Goal: Information Seeking & Learning: Learn about a topic

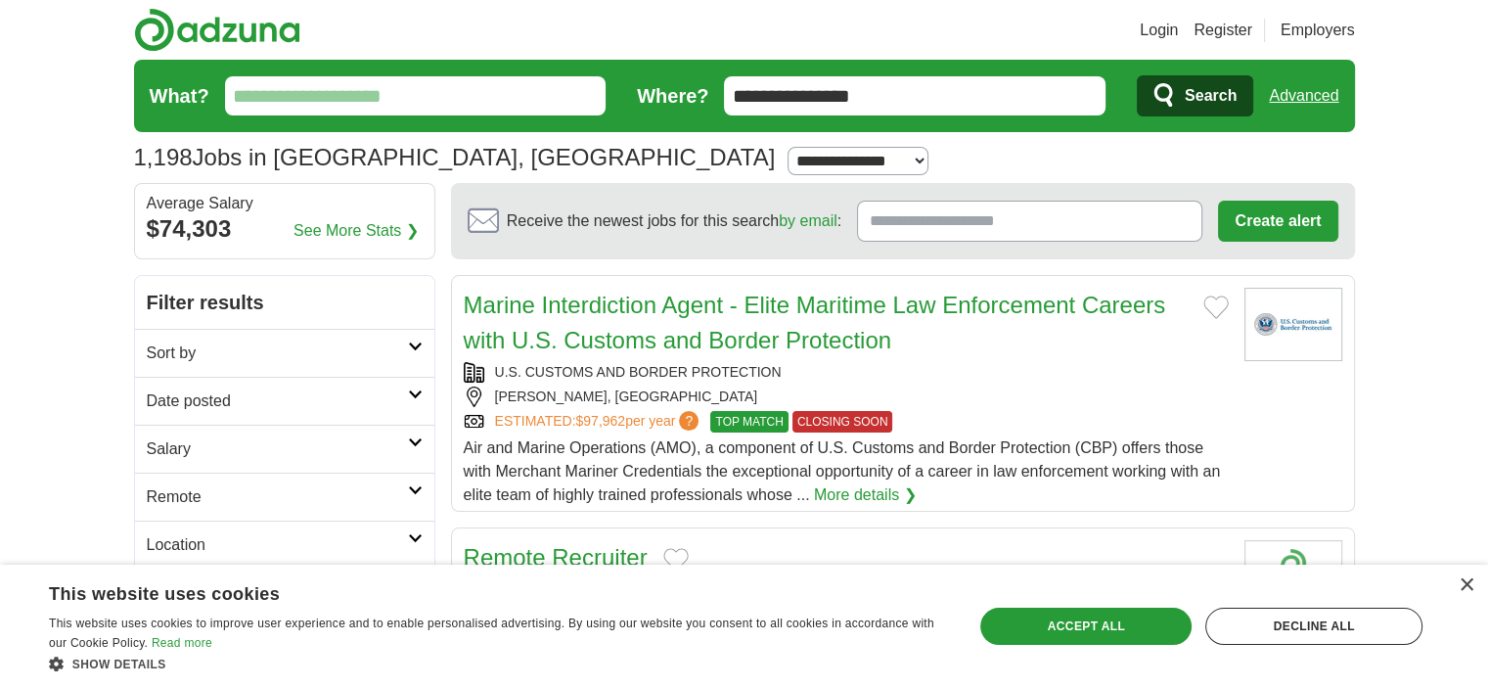
click at [985, 73] on form "**********" at bounding box center [744, 96] width 1221 height 72
click at [976, 85] on input "**********" at bounding box center [915, 95] width 382 height 39
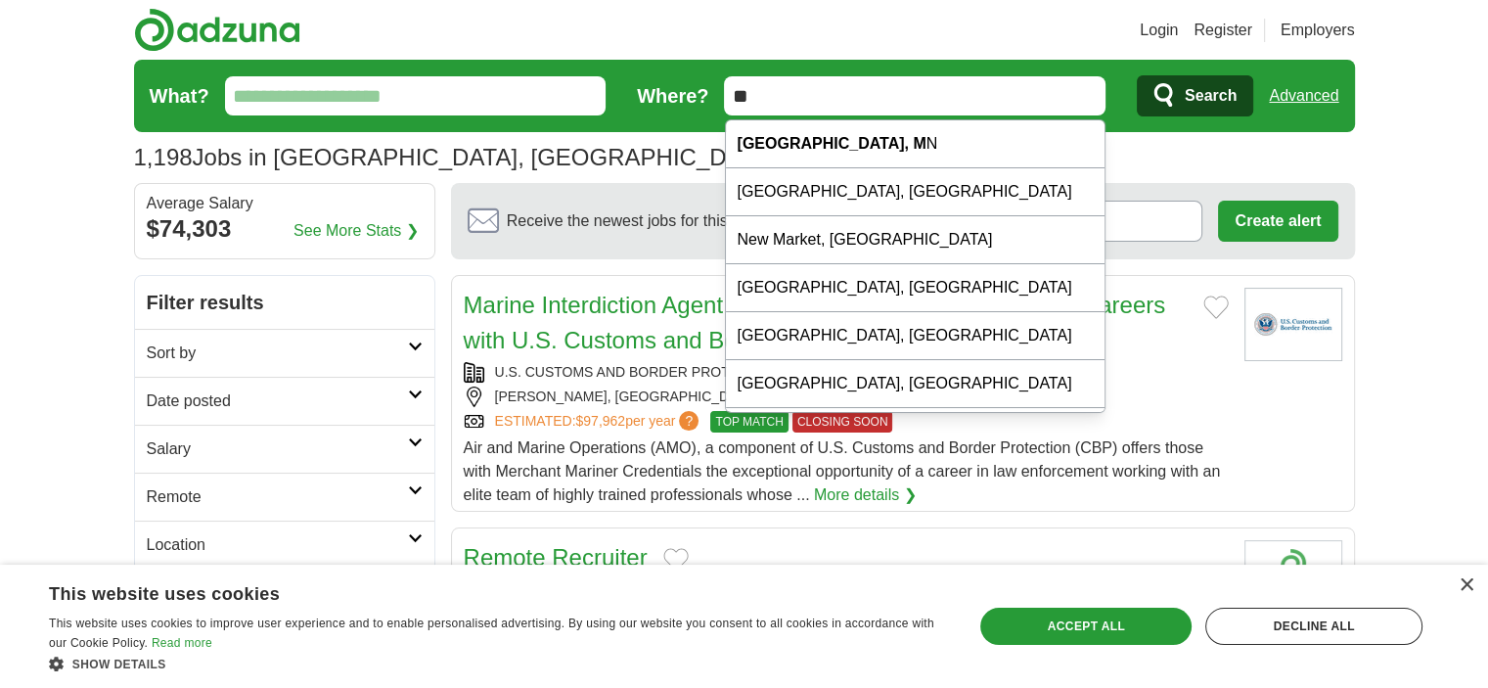
type input "*"
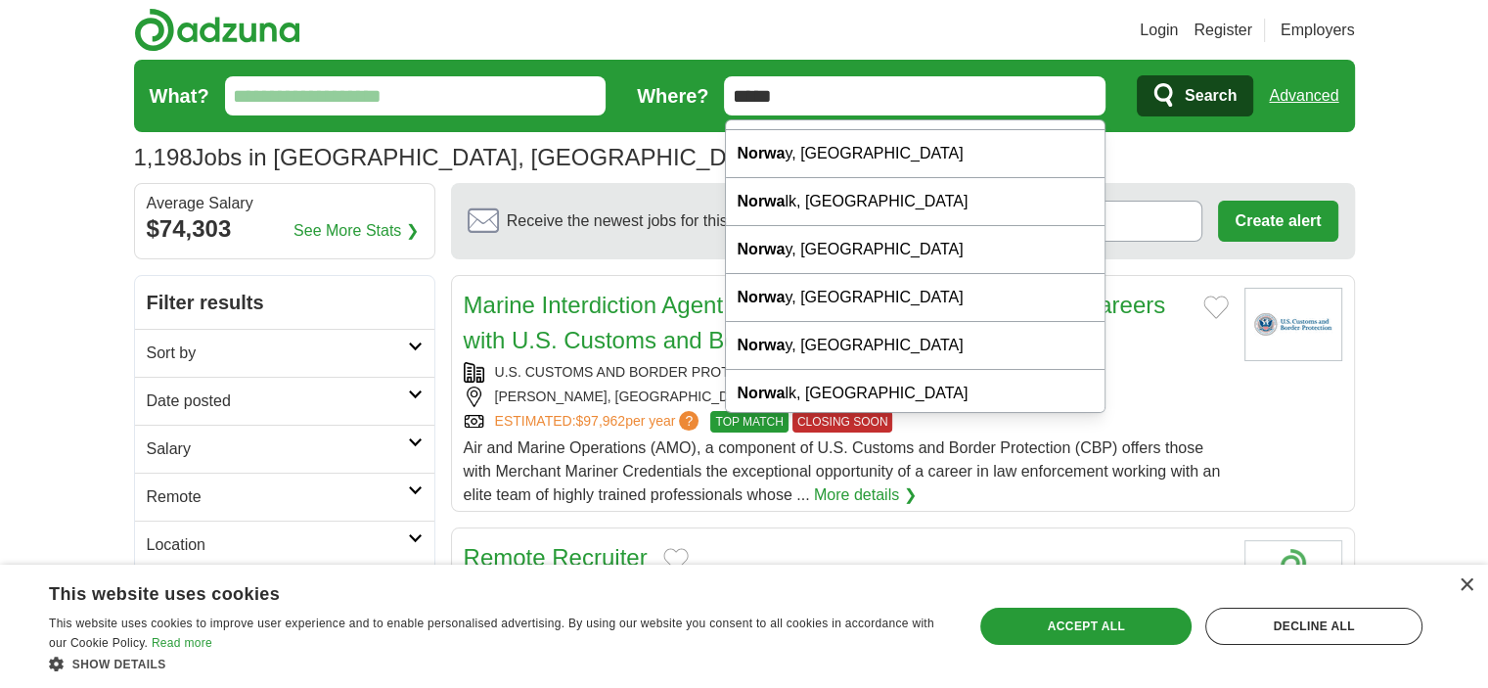
scroll to position [78, 0]
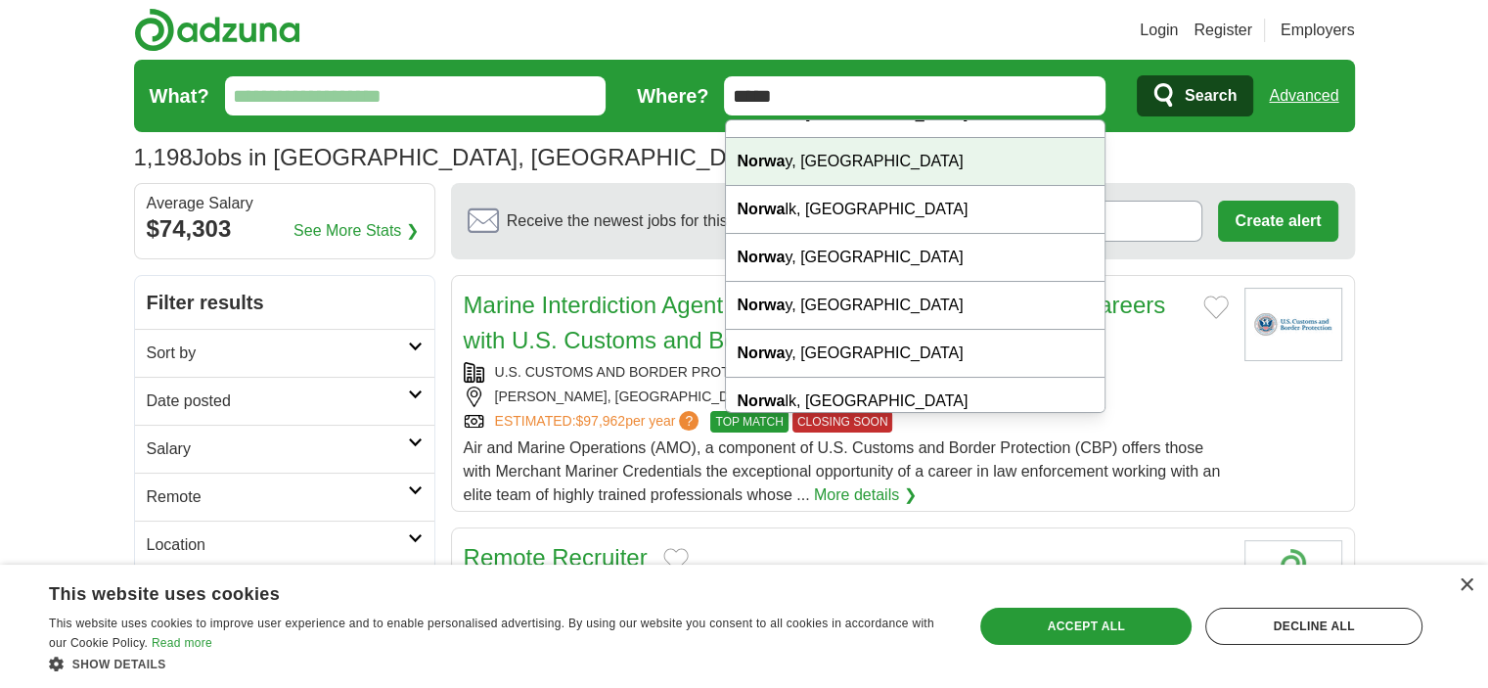
click at [955, 146] on div "Norwa y, IL" at bounding box center [916, 162] width 380 height 48
type input "**********"
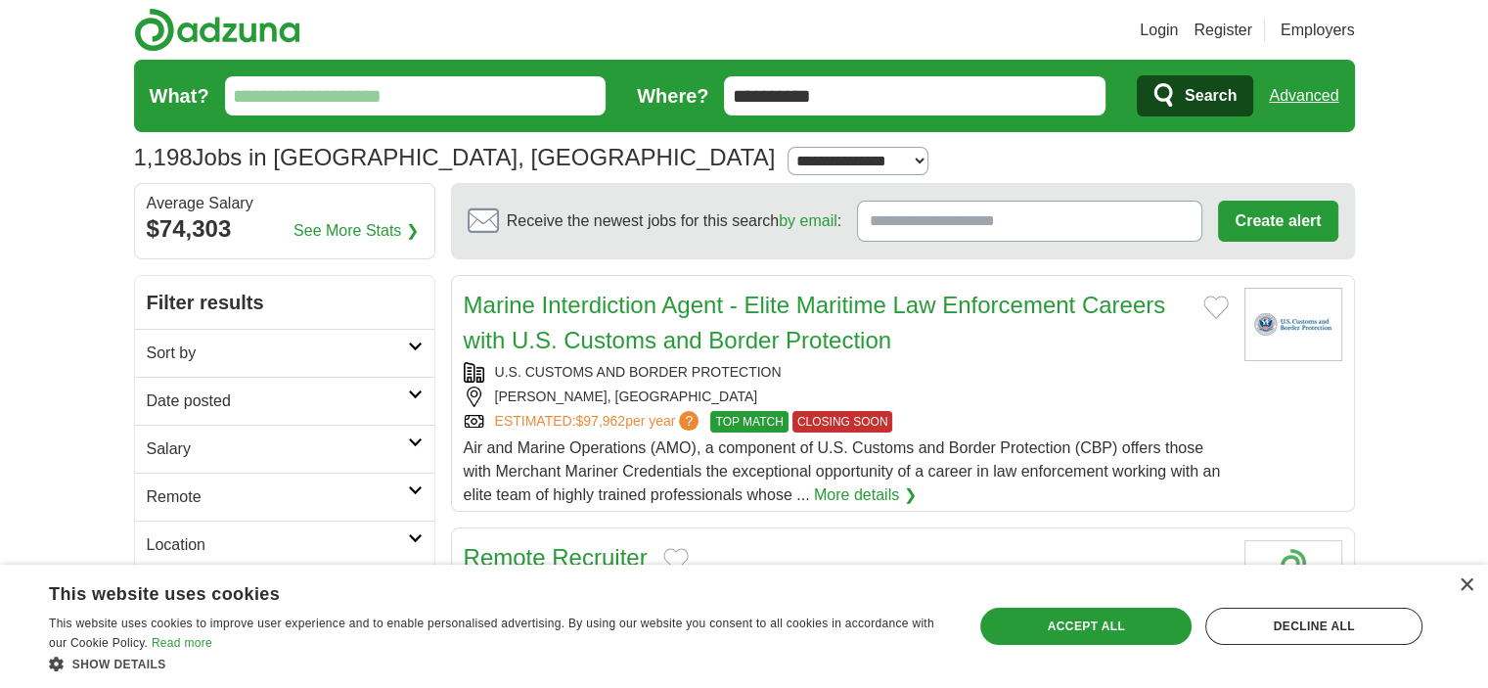
click at [1202, 108] on span "Search" at bounding box center [1211, 95] width 52 height 39
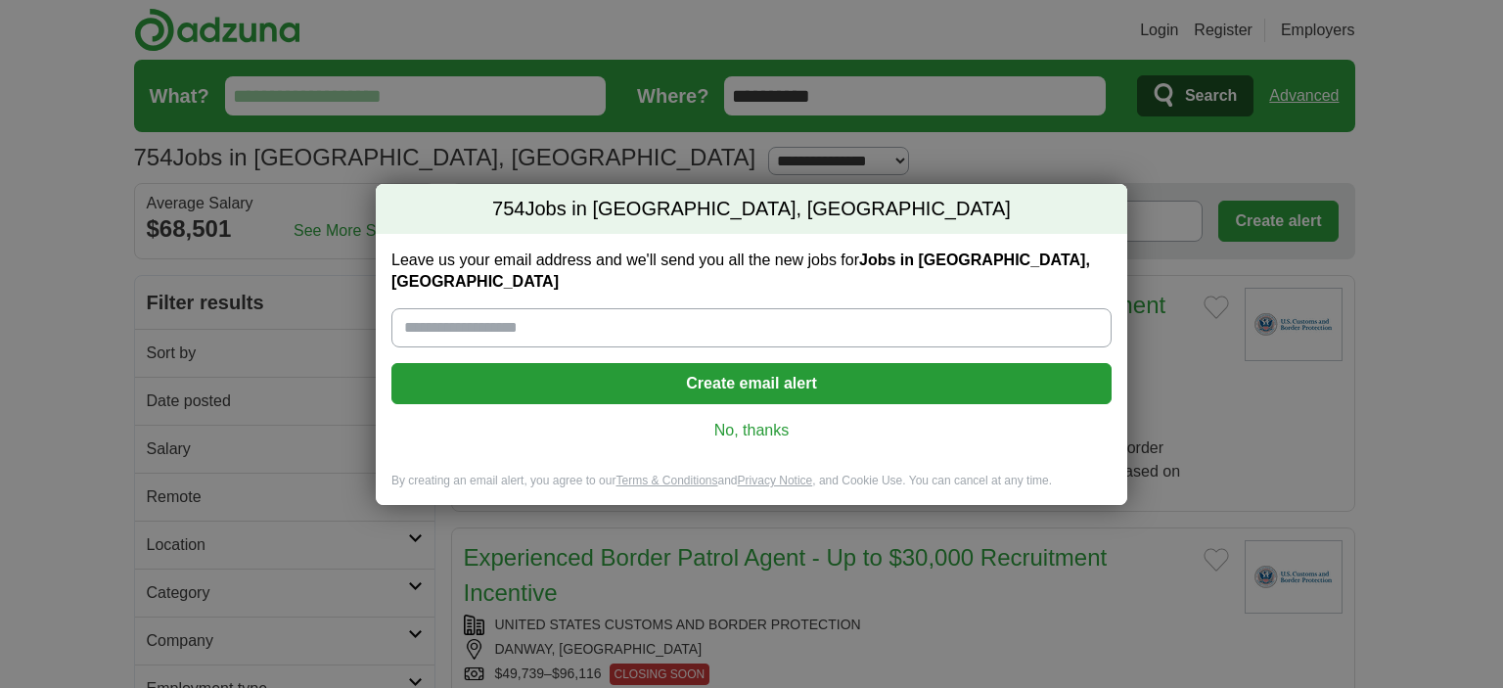
click at [756, 405] on div "Leave us your email address and we'll send you all the new jobs for Jobs in Nor…" at bounding box center [751, 353] width 751 height 239
click at [763, 420] on link "No, thanks" at bounding box center [751, 431] width 689 height 22
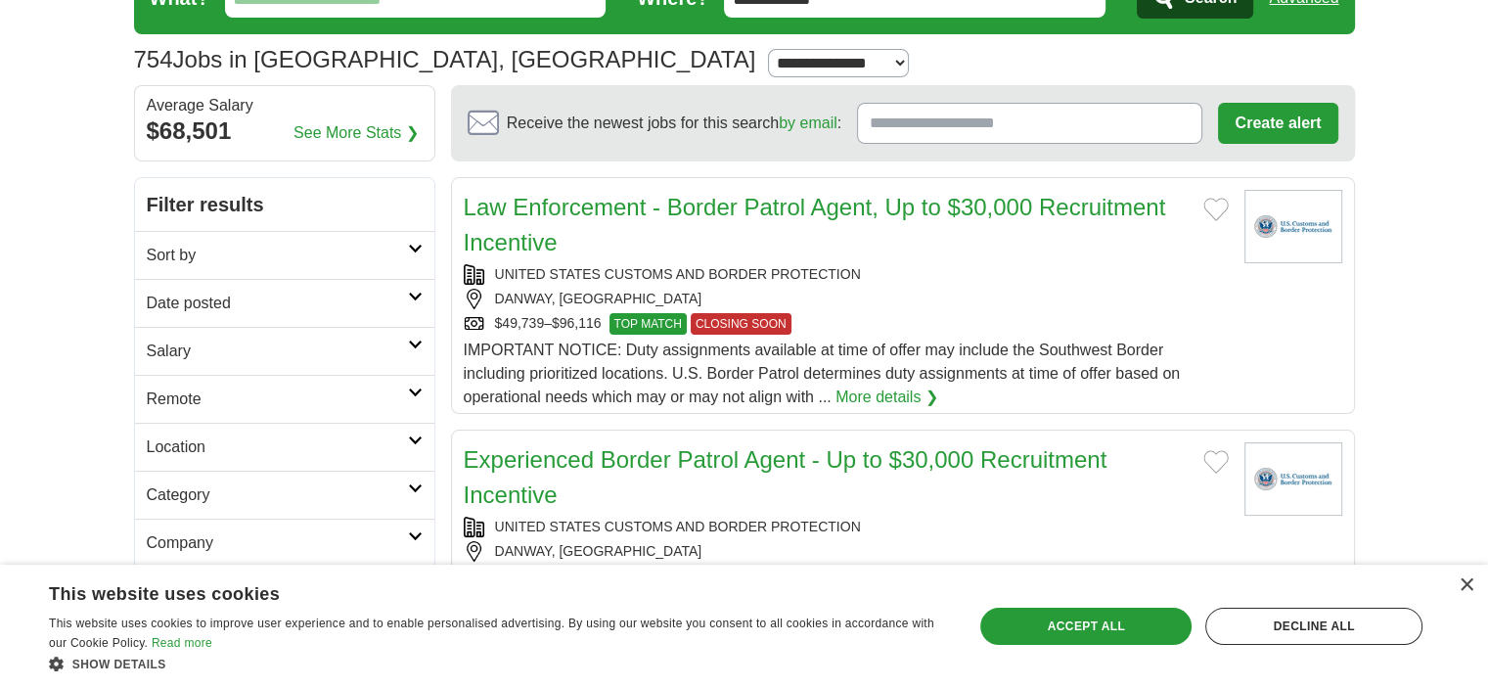
scroll to position [196, 0]
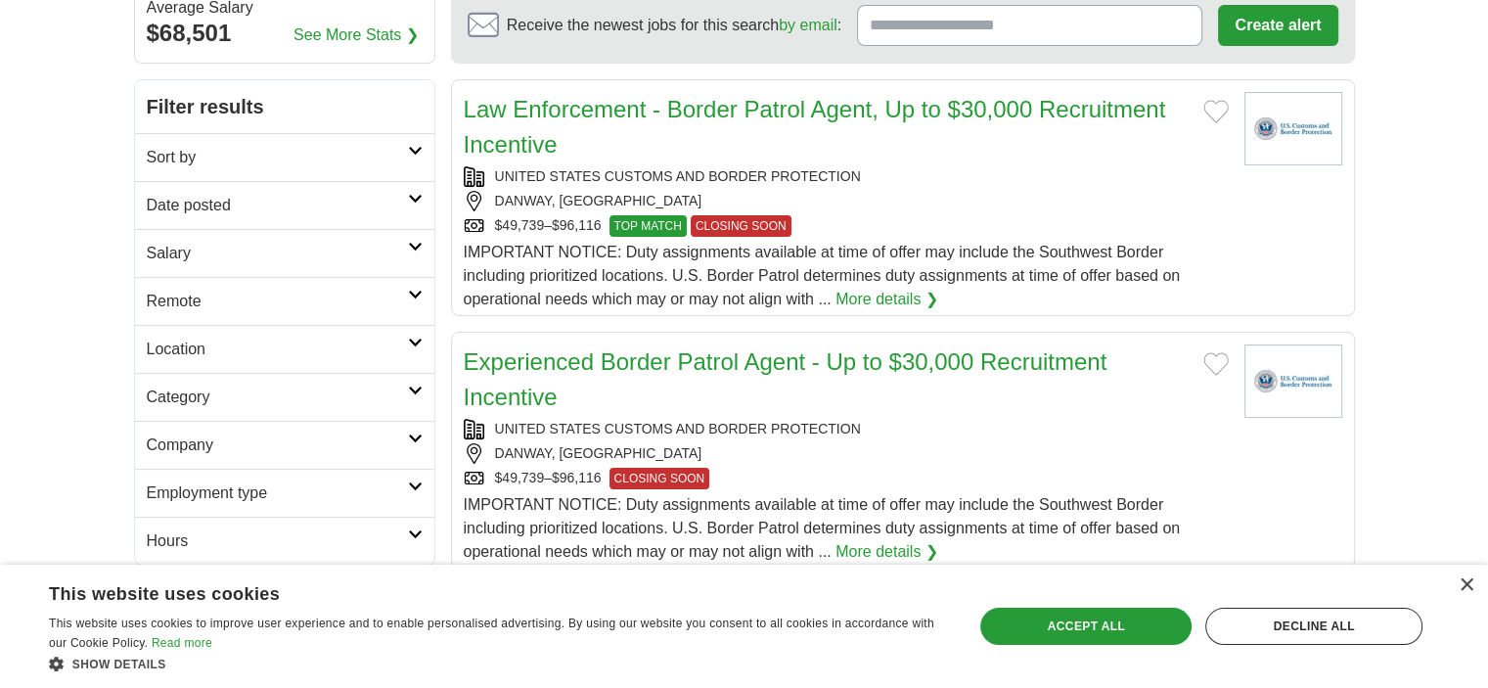
click at [409, 343] on icon at bounding box center [415, 343] width 15 height 10
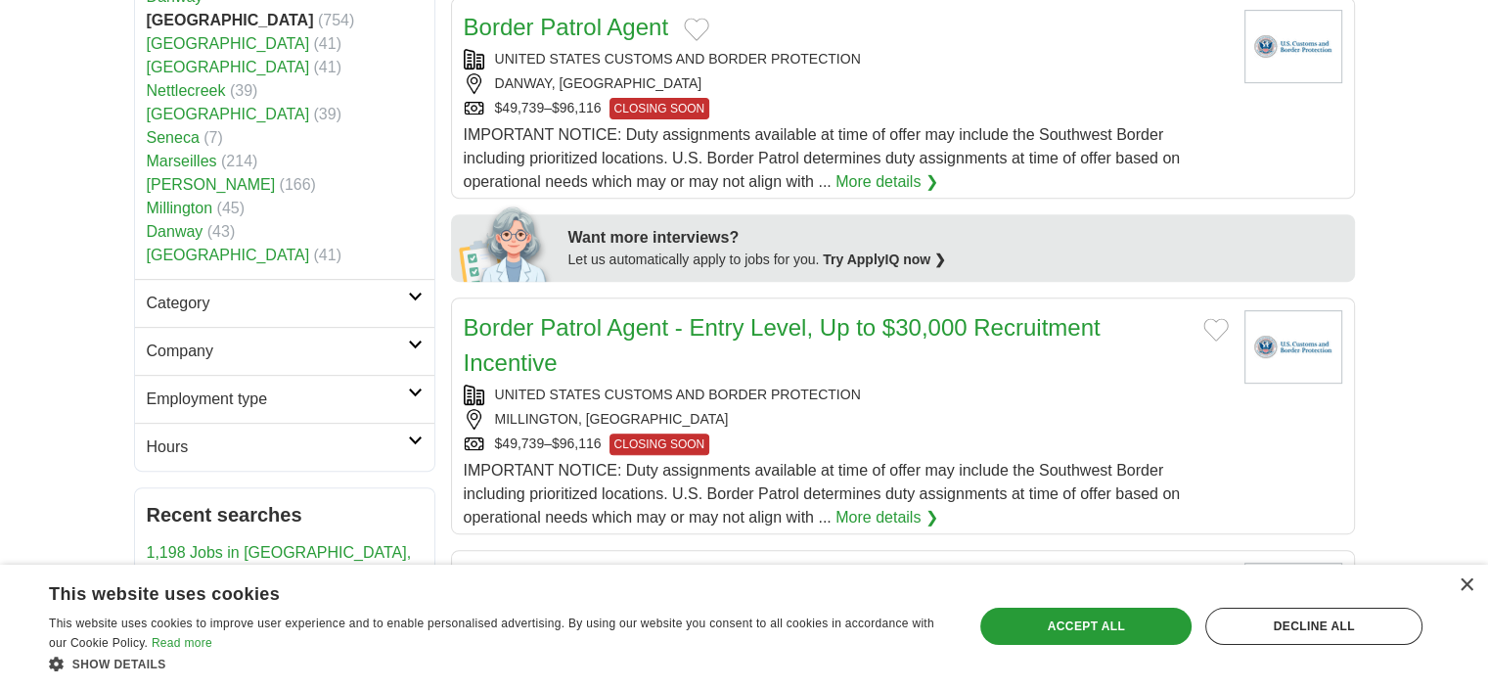
scroll to position [881, 0]
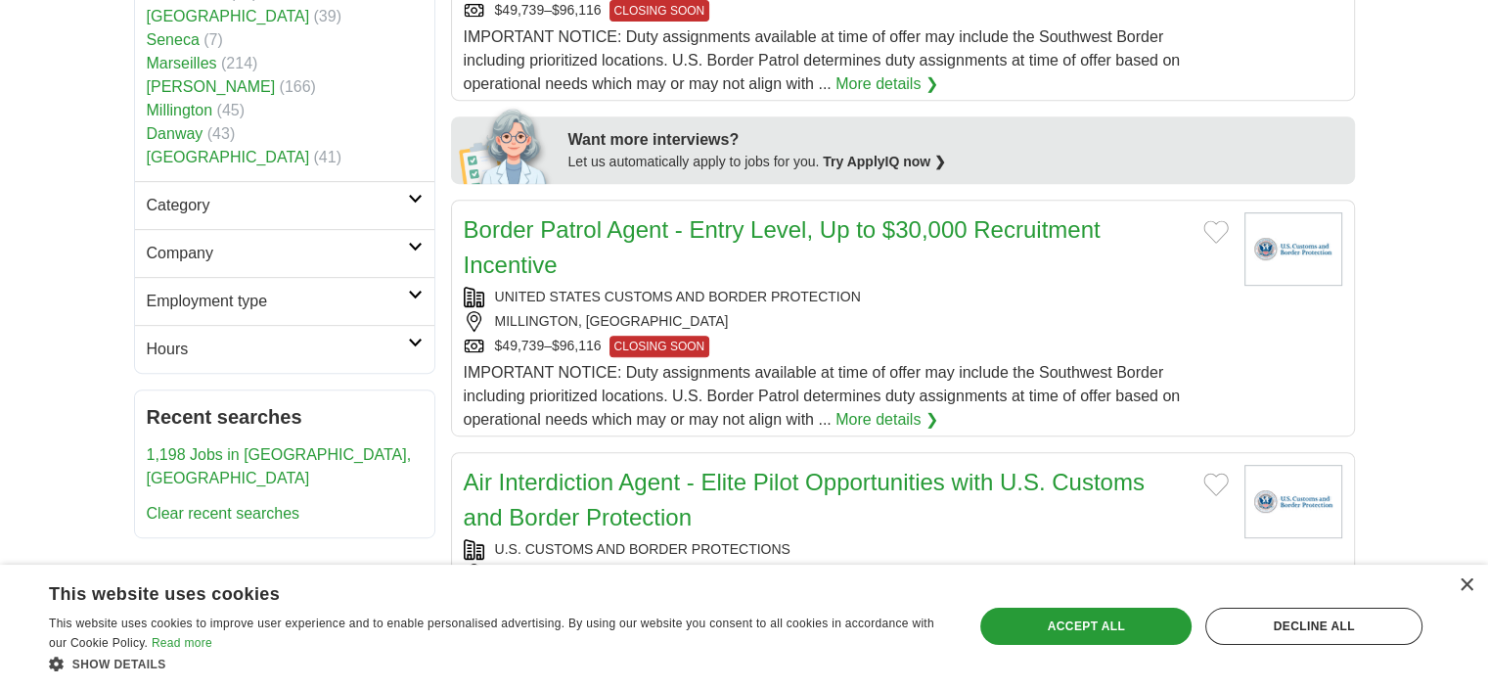
click at [401, 313] on link "Employment type" at bounding box center [284, 301] width 299 height 48
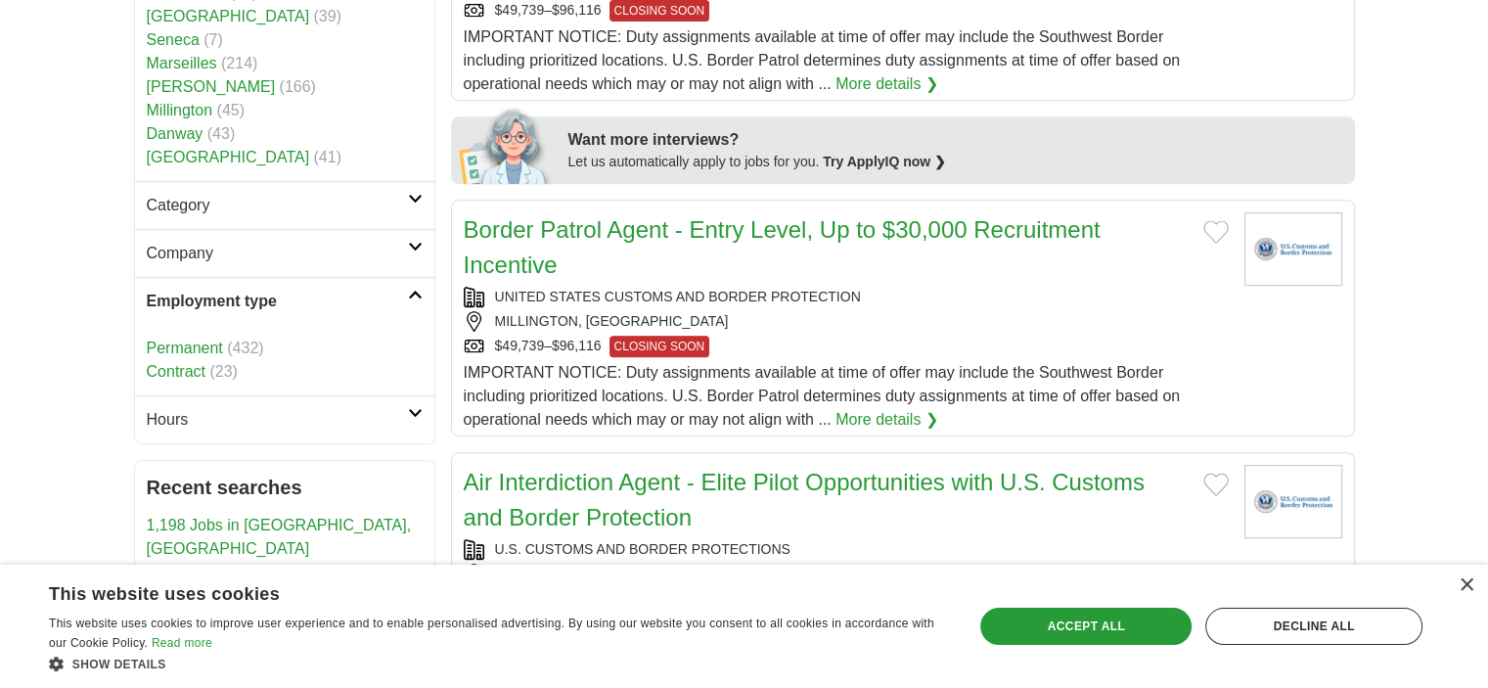
click at [401, 313] on link "Employment type" at bounding box center [284, 301] width 299 height 48
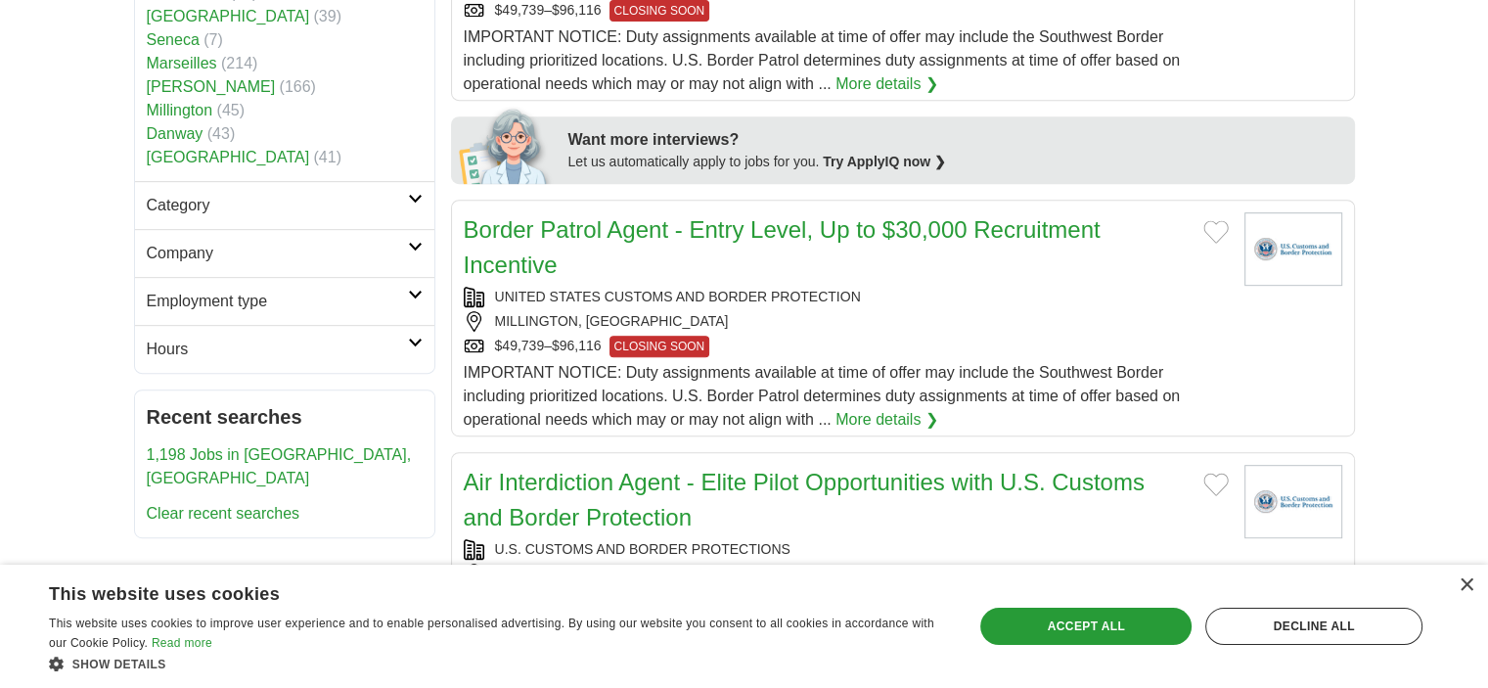
click at [415, 341] on icon at bounding box center [415, 343] width 15 height 10
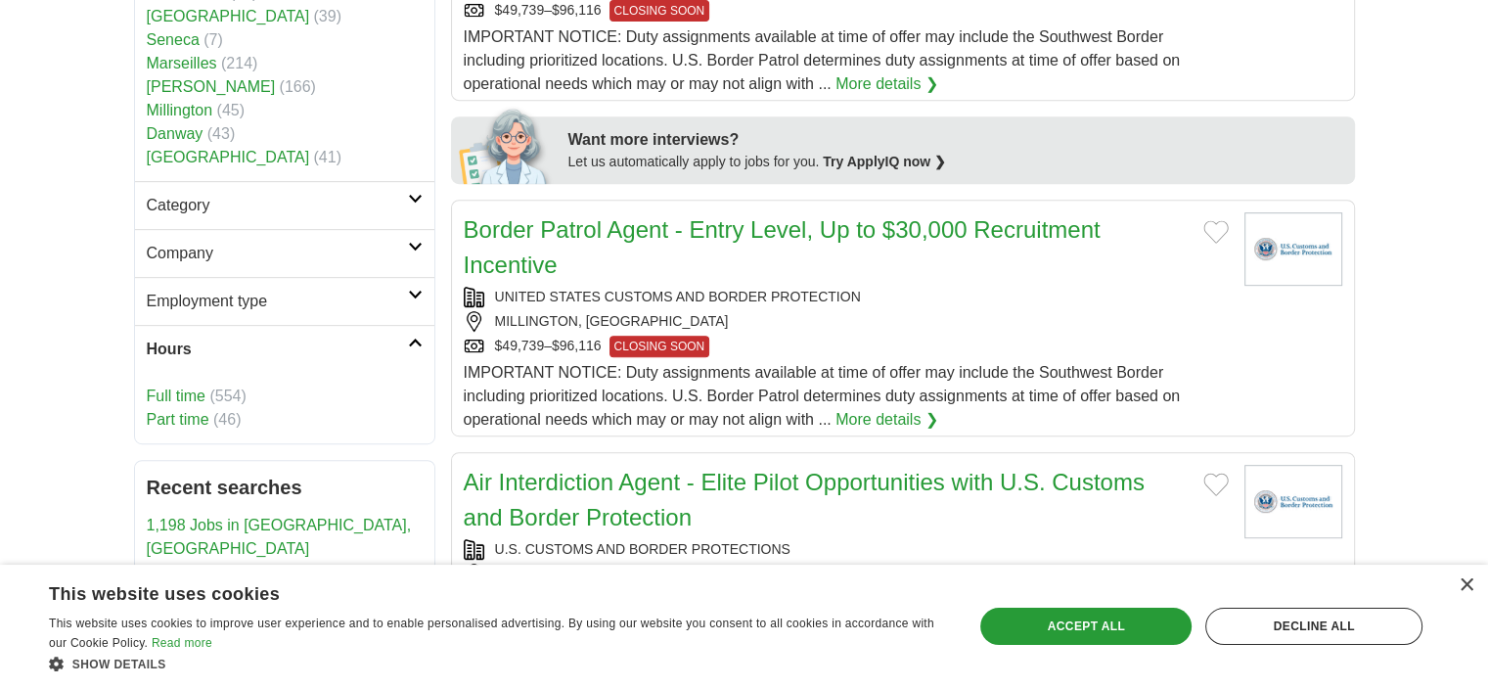
click at [204, 417] on link "Part time" at bounding box center [178, 419] width 63 height 17
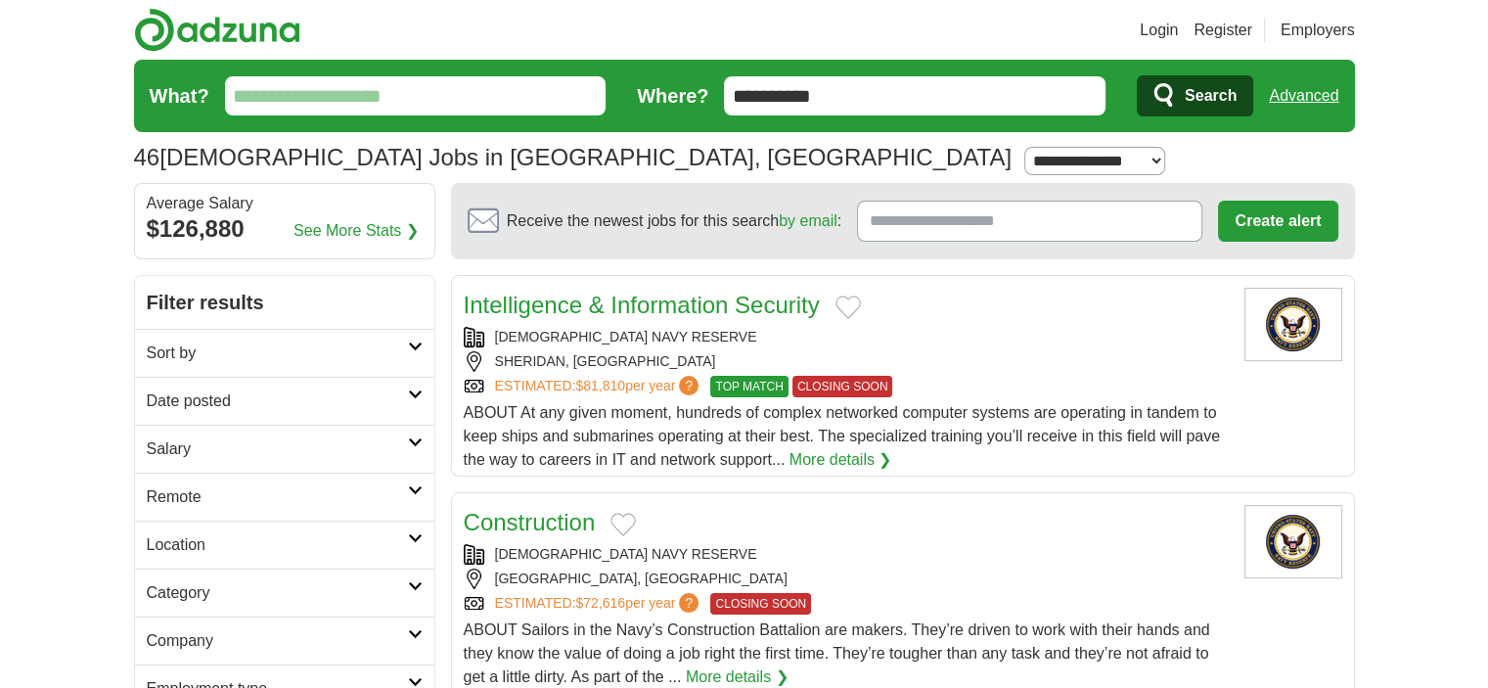
click at [933, 106] on input "**********" at bounding box center [915, 95] width 382 height 39
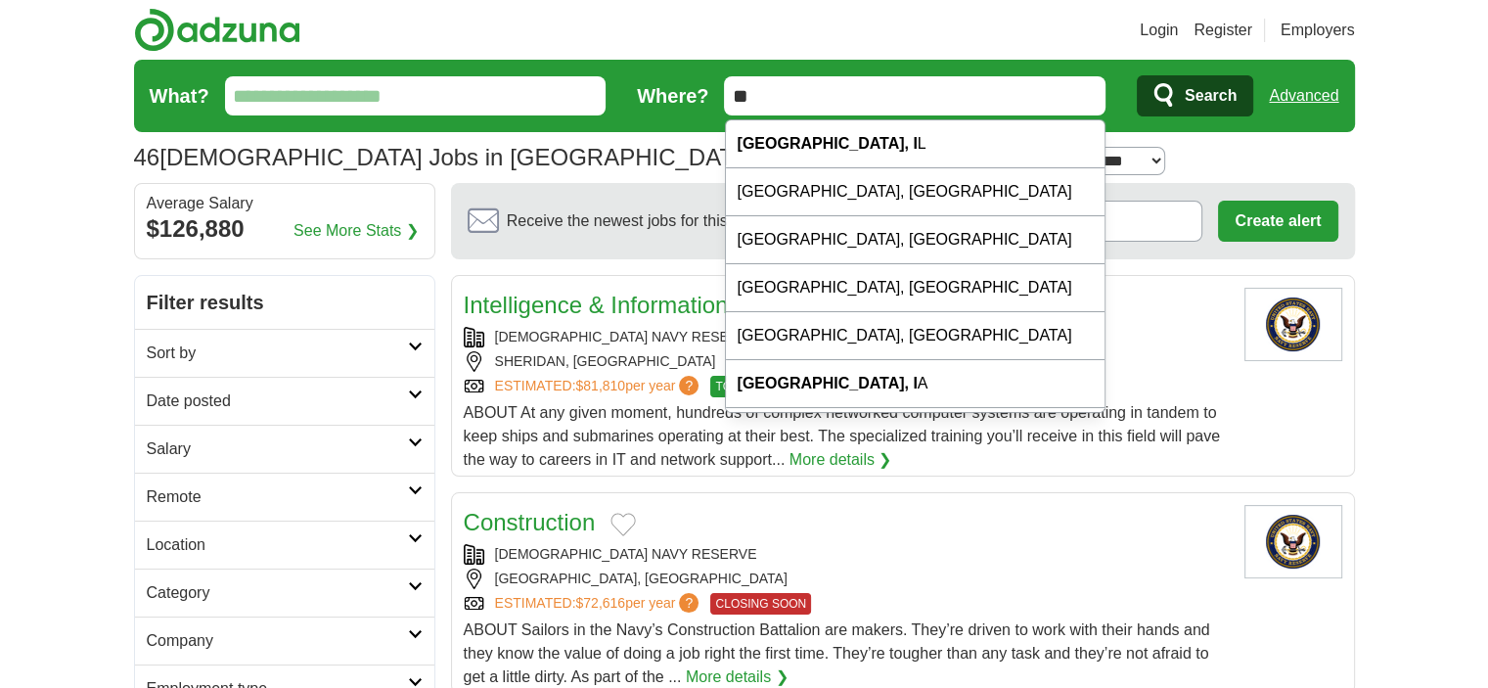
type input "*"
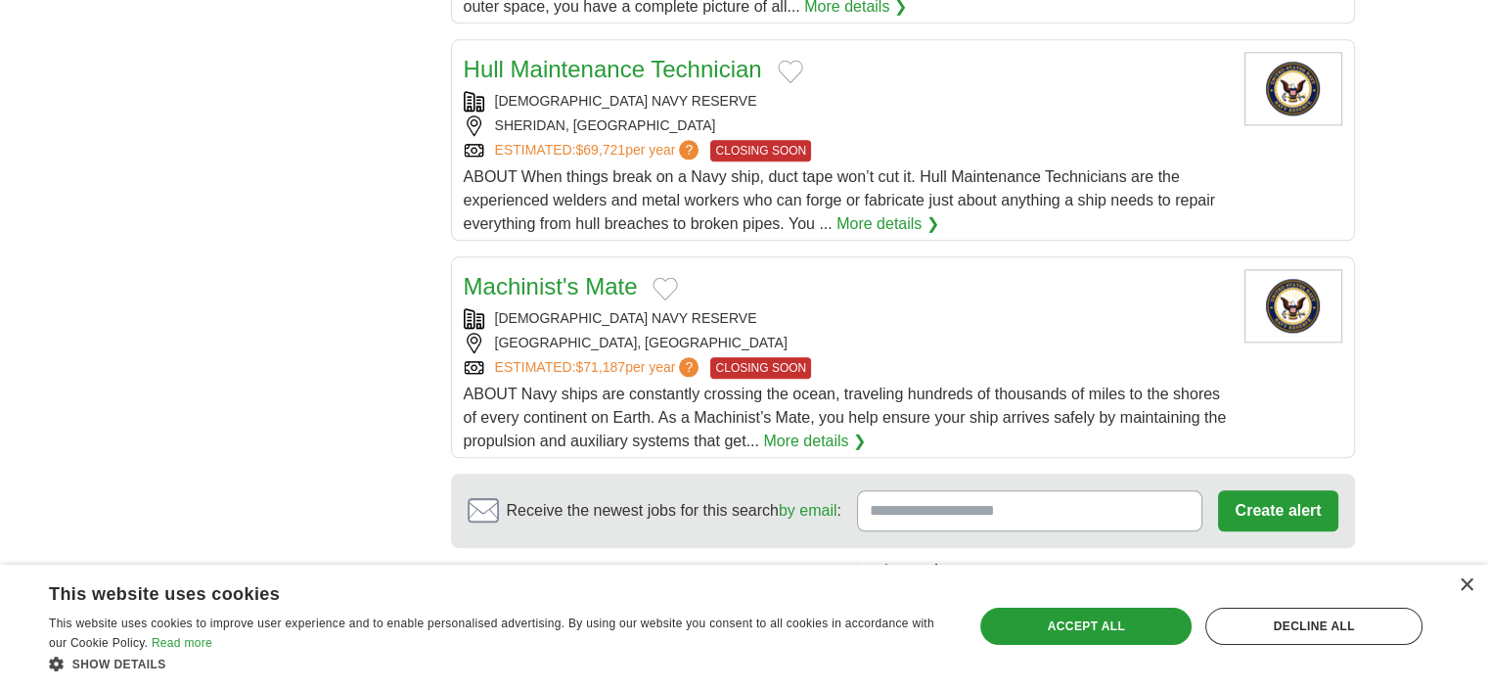
scroll to position [2250, 0]
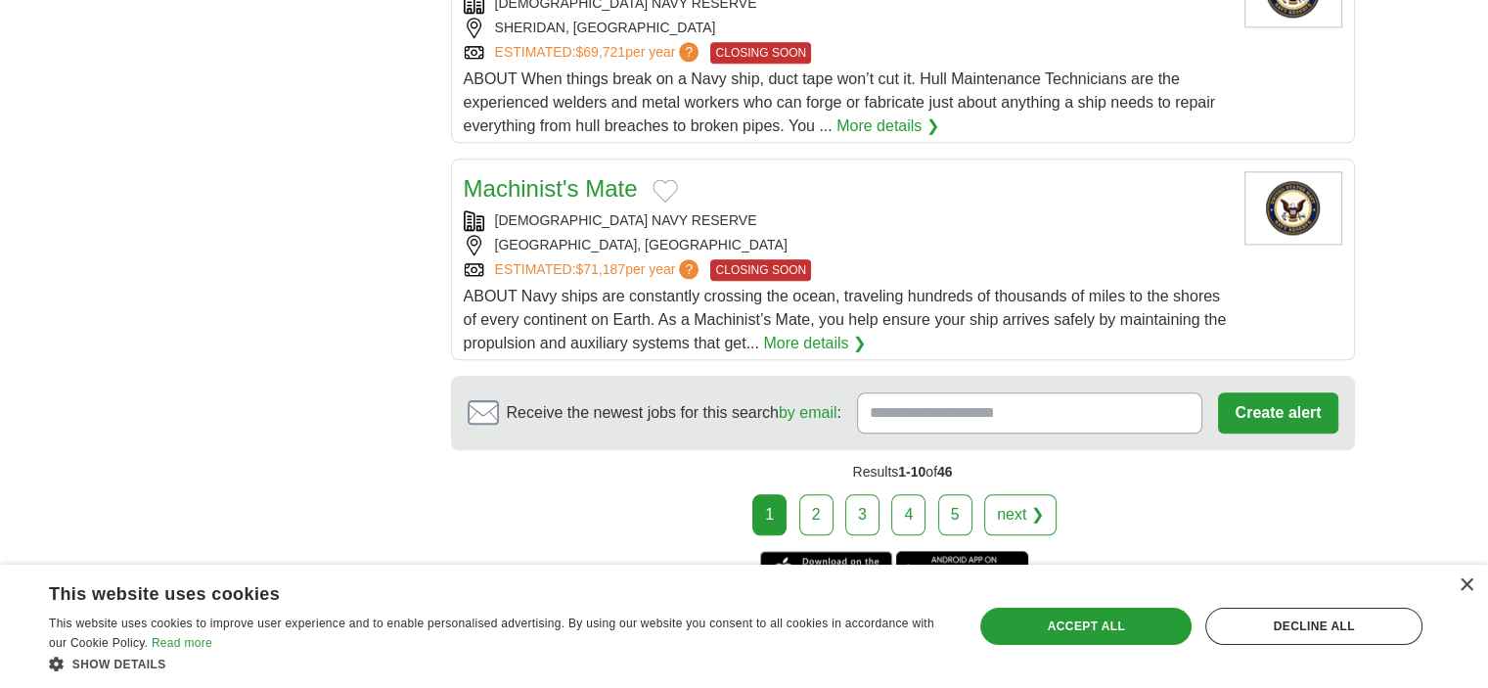
click at [810, 521] on link "2" at bounding box center [816, 514] width 34 height 41
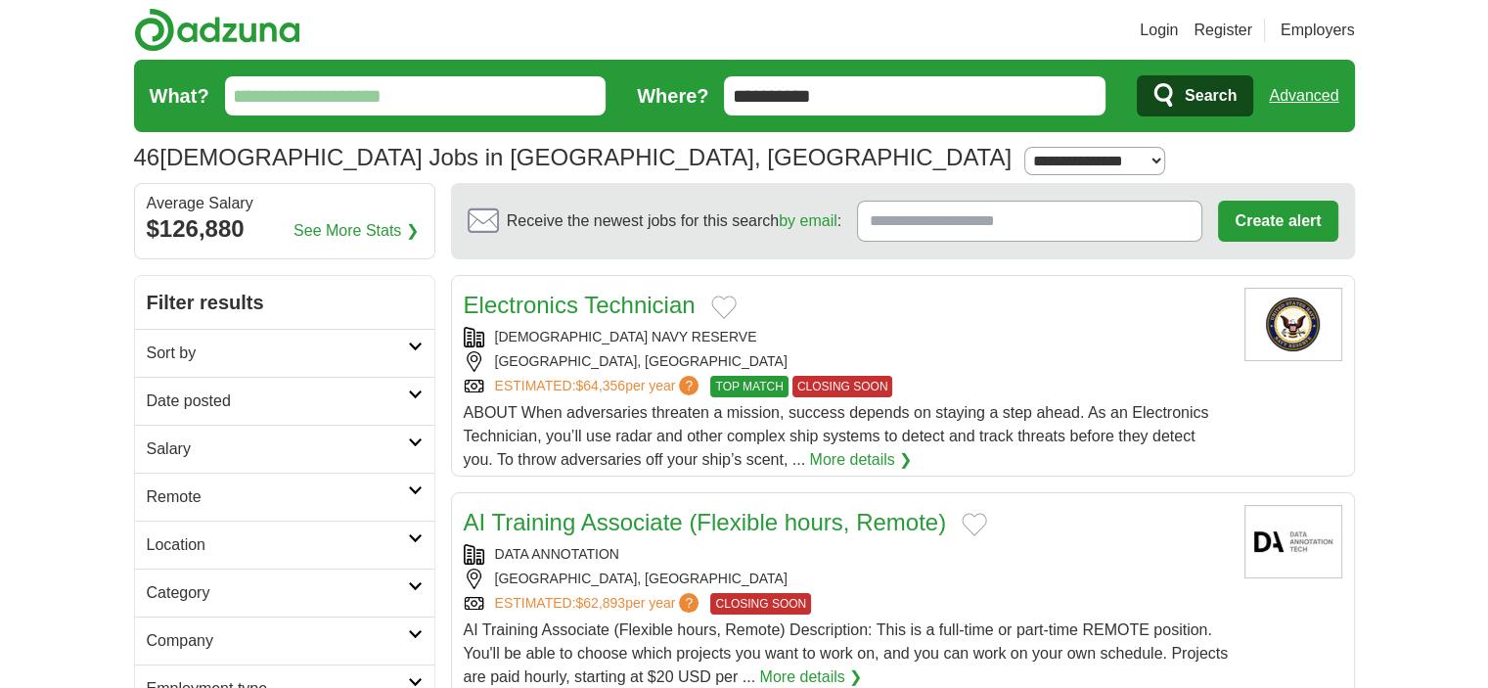
scroll to position [196, 0]
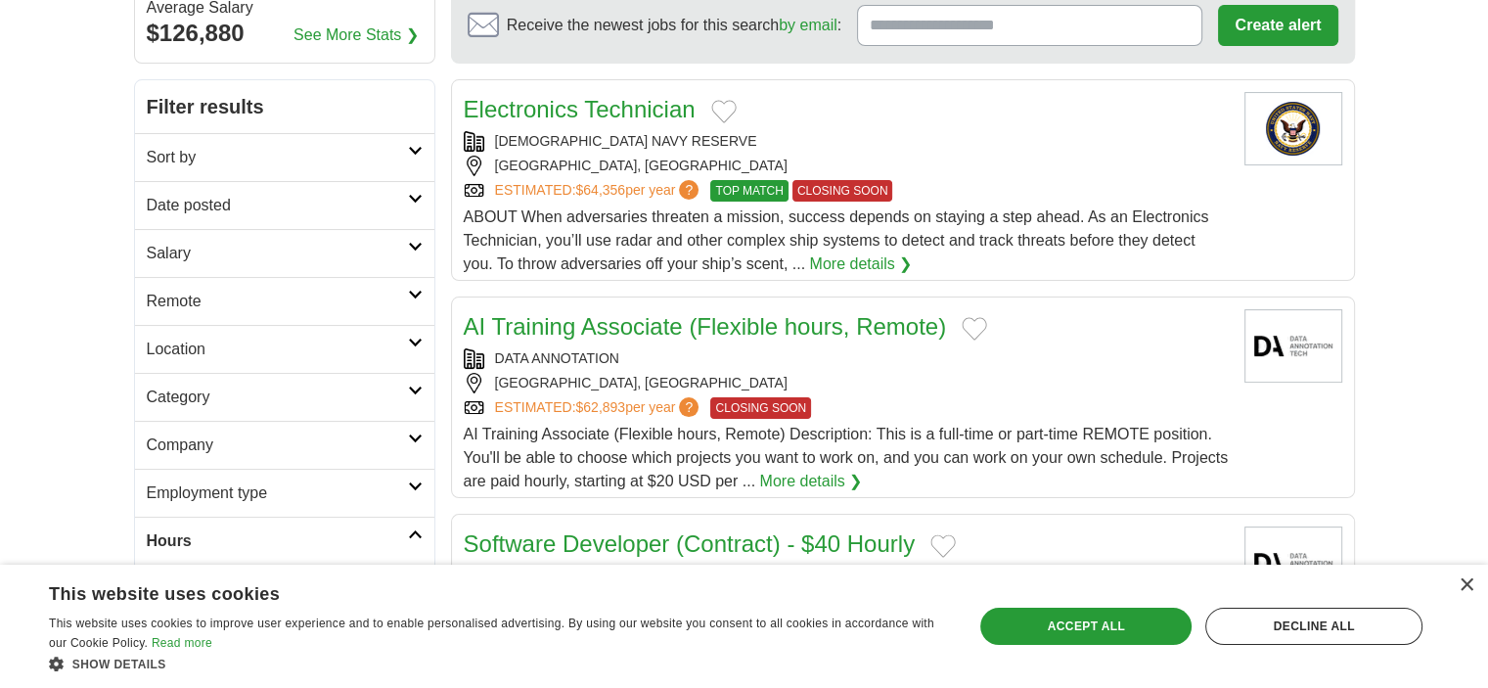
click at [644, 317] on link "AI Training Associate (Flexible hours, Remote)" at bounding box center [705, 326] width 483 height 26
